Goal: Navigation & Orientation: Find specific page/section

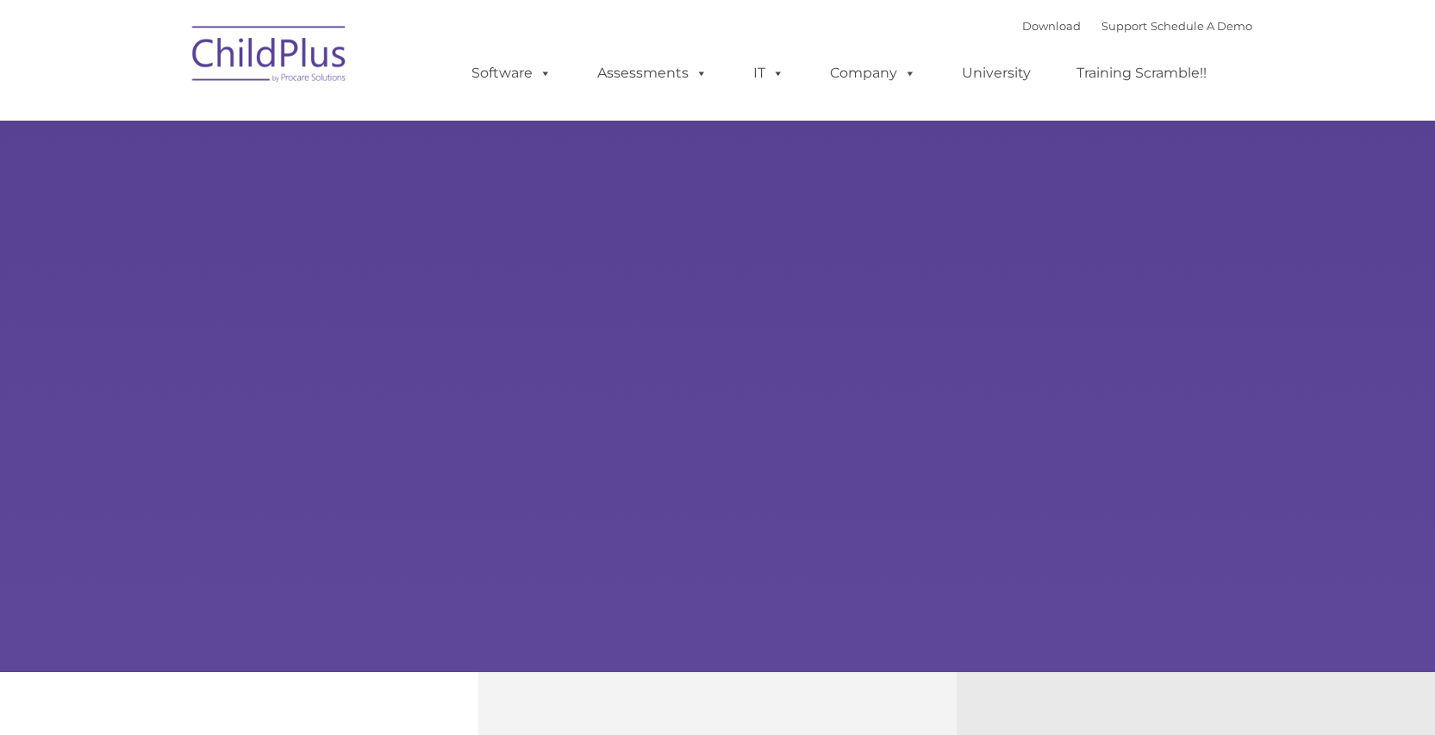
select select "MEDIUM"
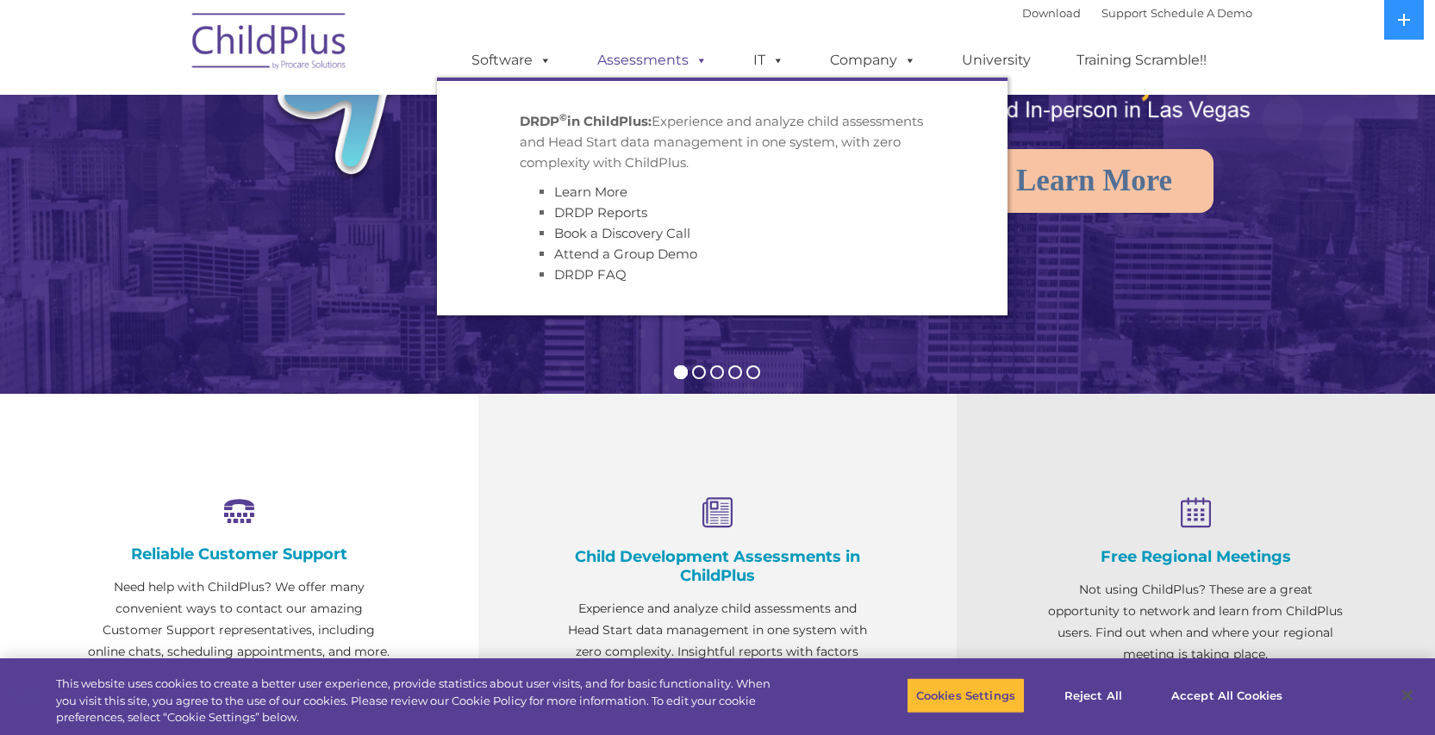
click at [653, 49] on link "Assessments" at bounding box center [652, 60] width 145 height 34
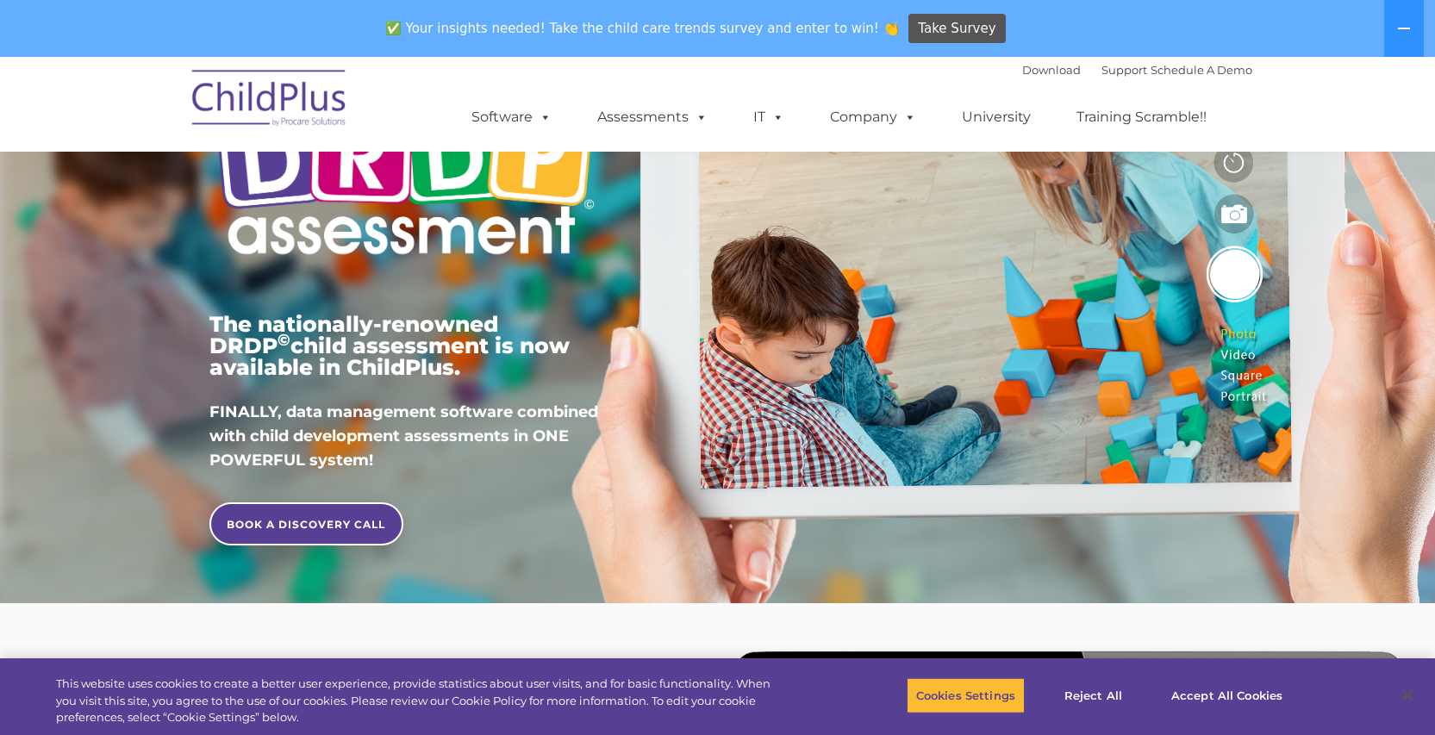
scroll to position [201, 0]
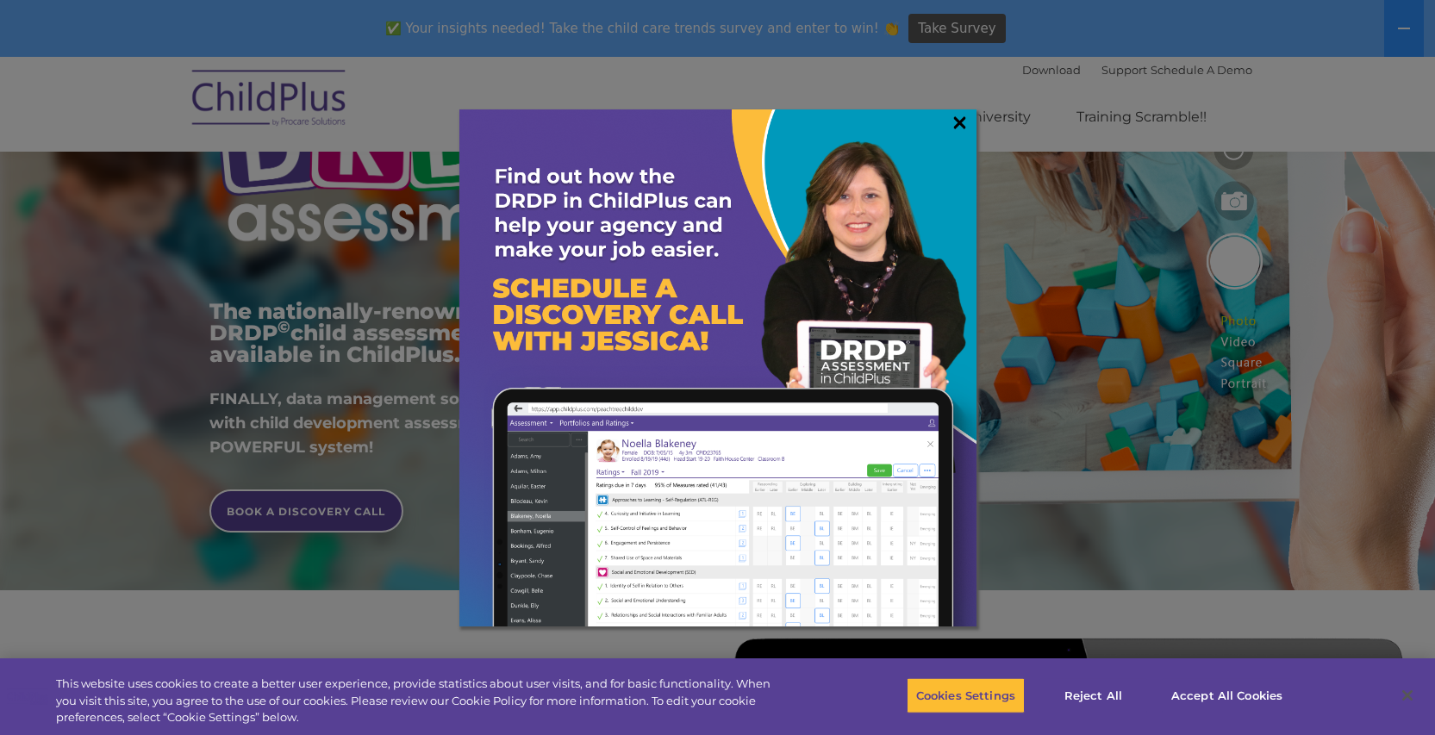
click at [955, 124] on link "×" at bounding box center [960, 122] width 20 height 17
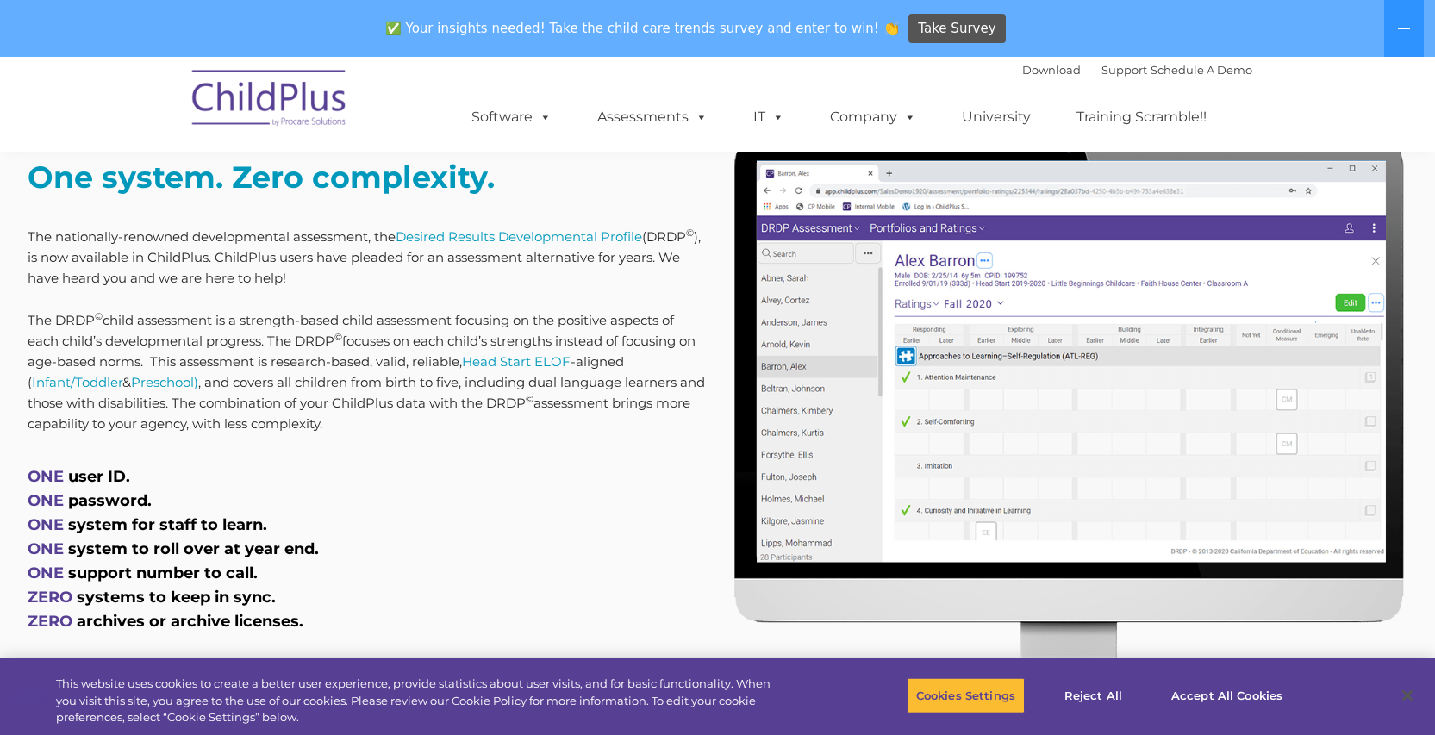
scroll to position [676, 0]
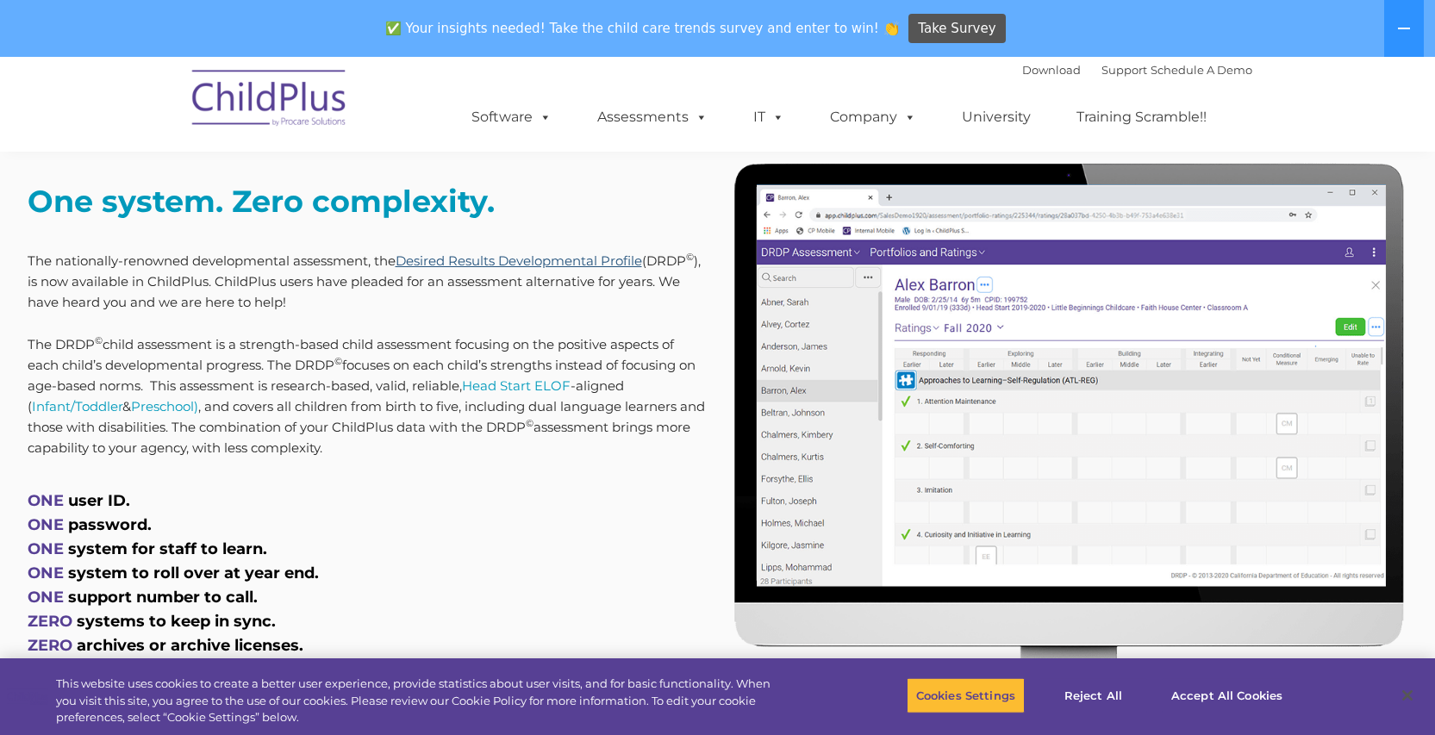
click at [508, 260] on link "Desired Results Developmental Profile" at bounding box center [519, 261] width 247 height 16
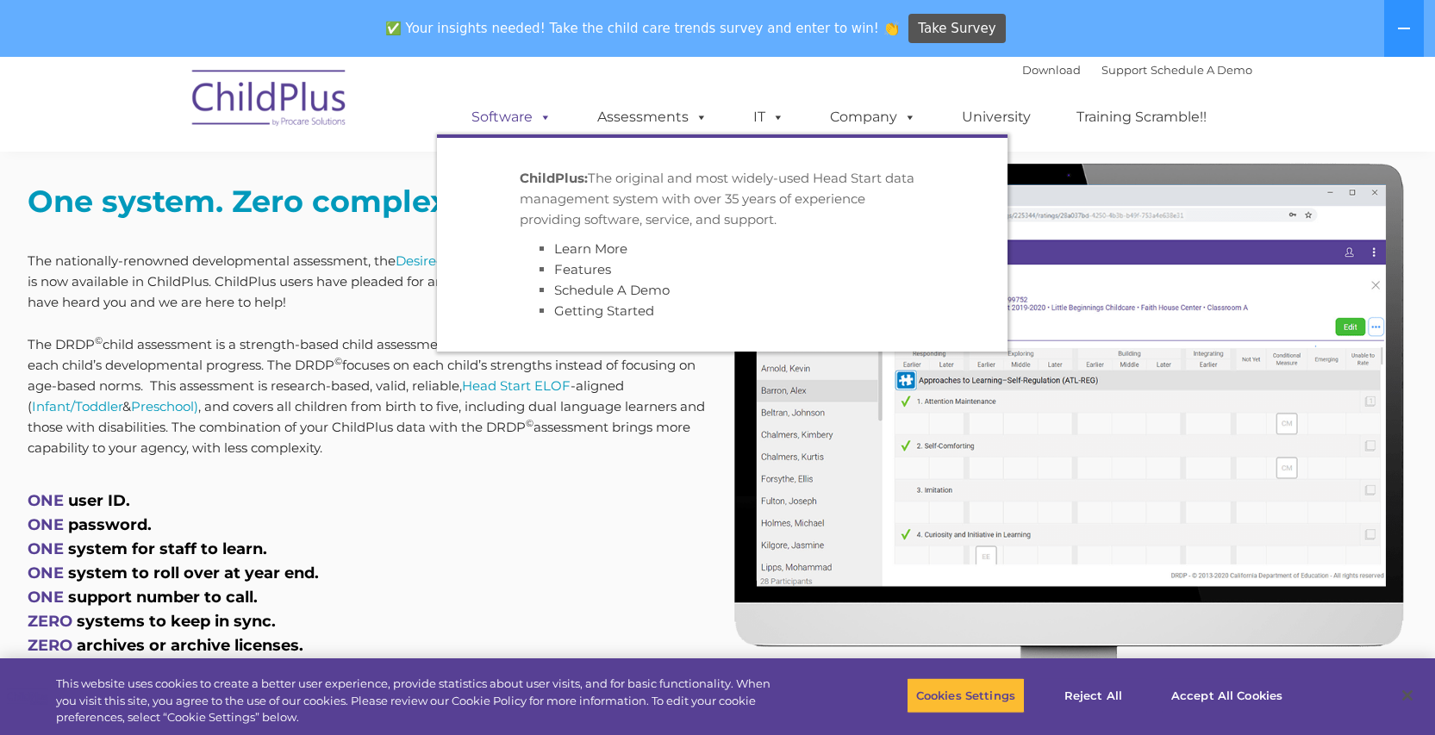
click at [504, 117] on link "Software" at bounding box center [511, 117] width 115 height 34
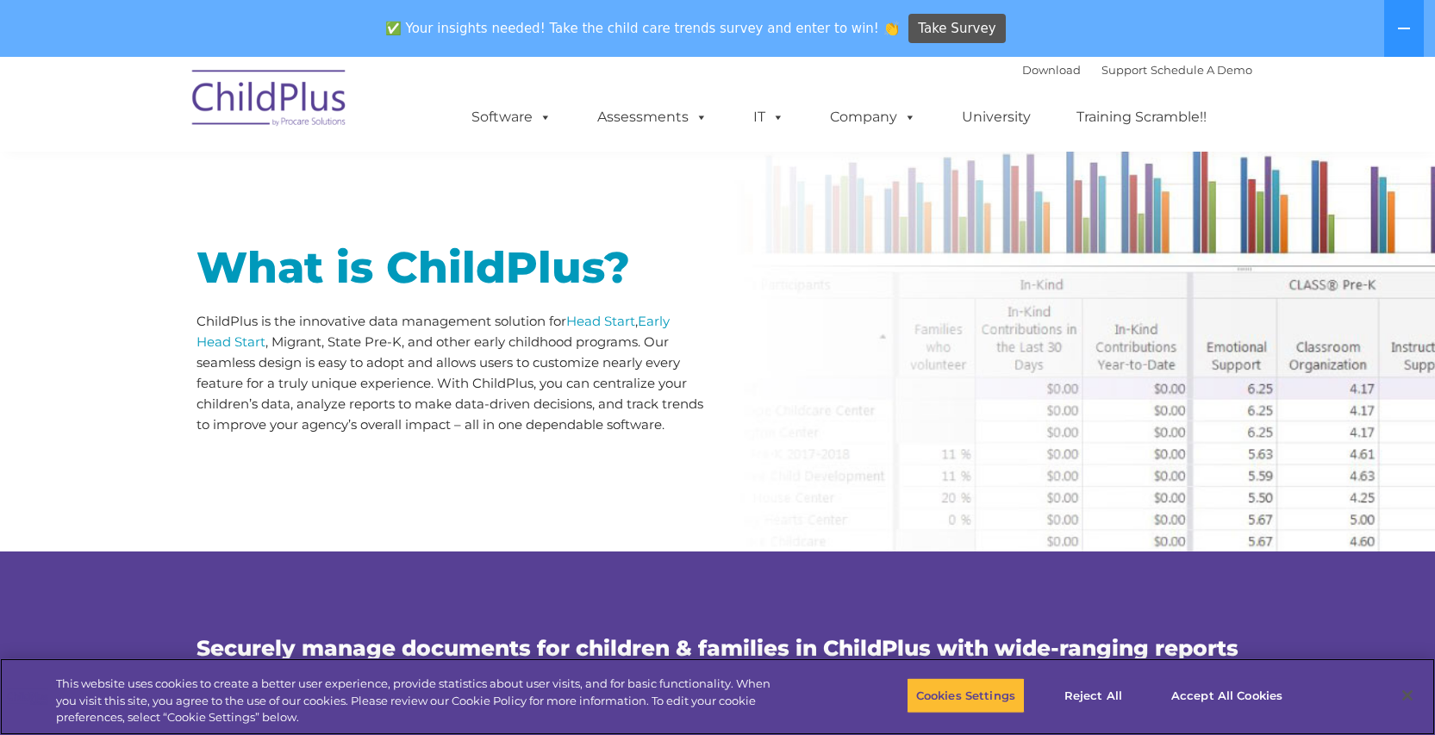
scroll to position [855, 0]
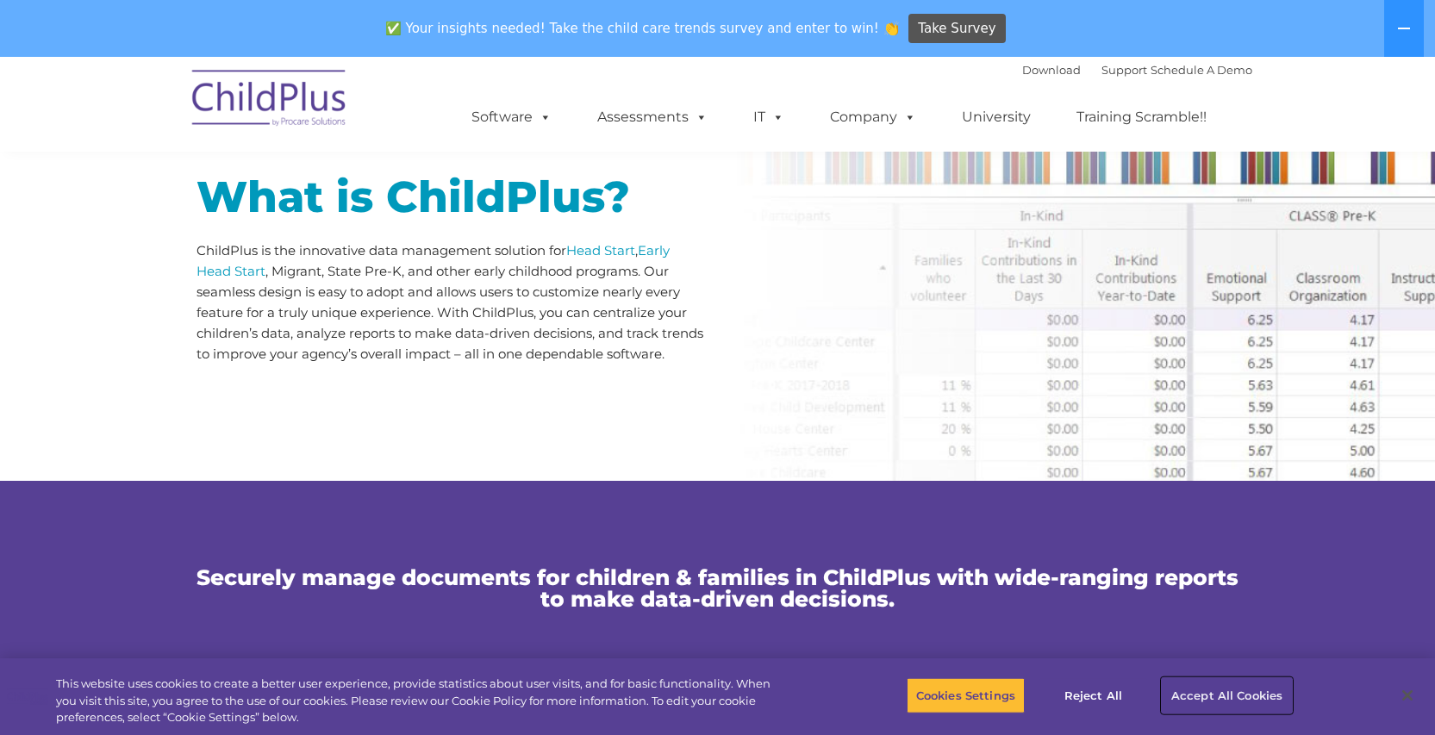
click at [1204, 688] on button "Accept All Cookies" at bounding box center [1227, 695] width 130 height 36
